Goal: Navigation & Orientation: Find specific page/section

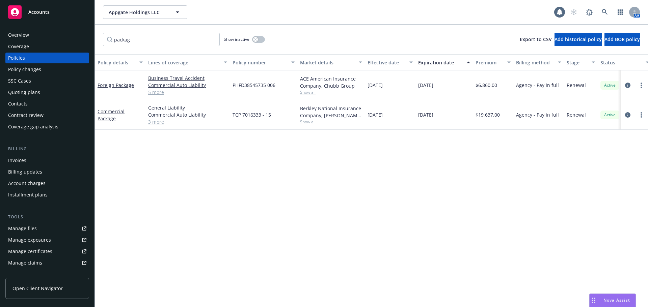
click at [71, 12] on div "Accounts" at bounding box center [47, 11] width 78 height 13
